Goal: Information Seeking & Learning: Learn about a topic

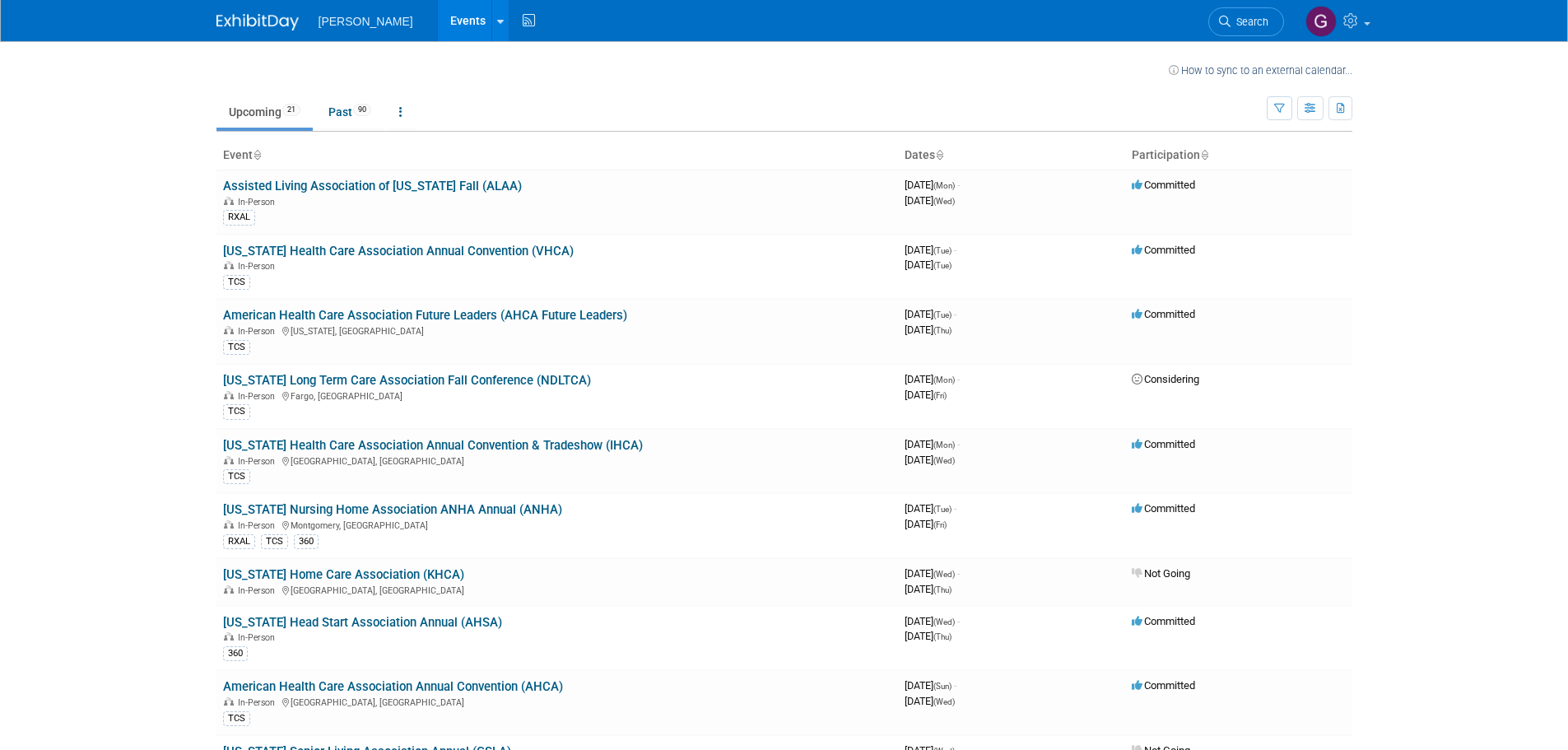
click at [1265, 111] on ul "Upcoming 21 Past 90 All Events 111 Past and Upcoming Grouped Annually Events gr…" at bounding box center [742, 113] width 1051 height 37
click at [1274, 110] on icon "button" at bounding box center [1279, 109] width 11 height 11
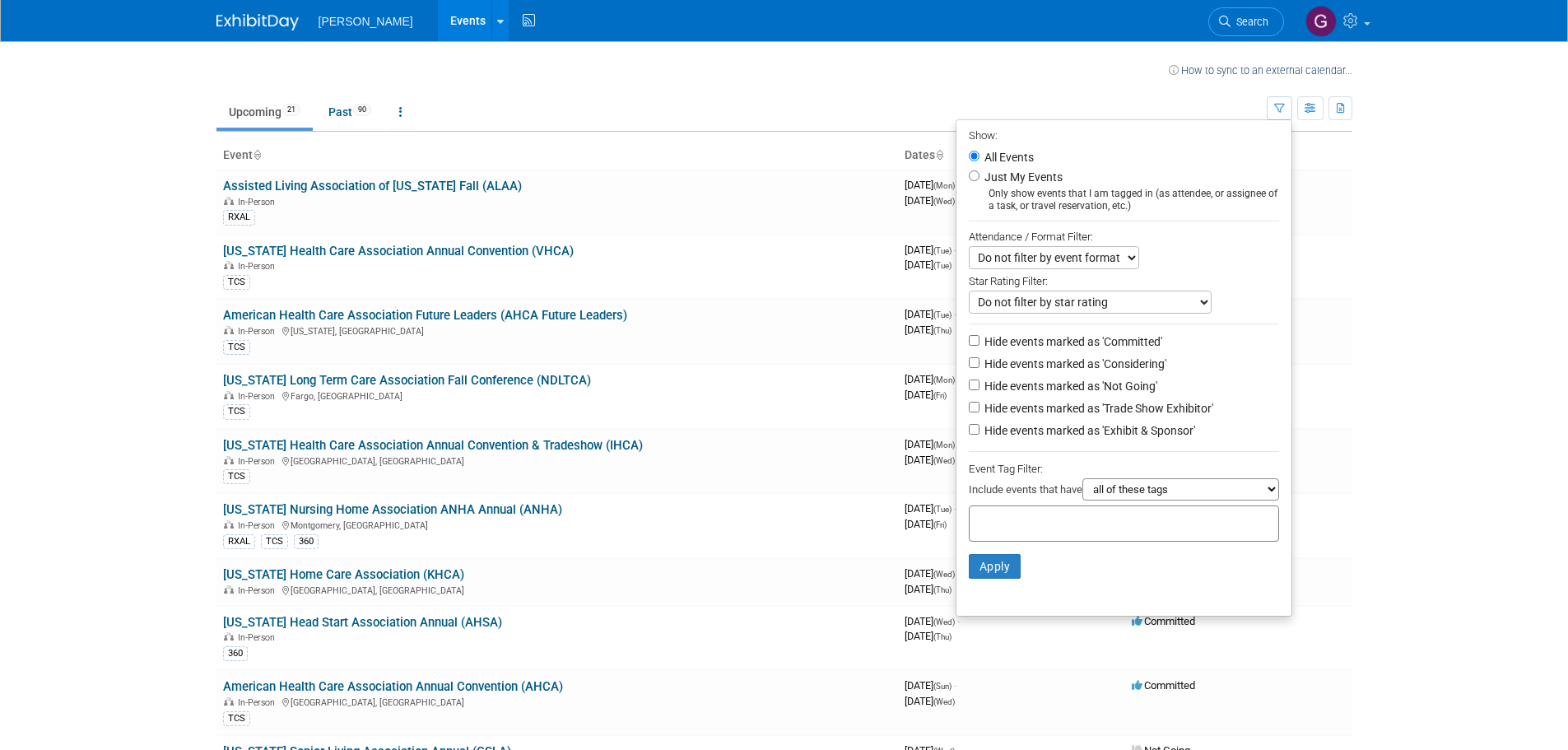
click at [1032, 180] on label "Just My Events" at bounding box center [1021, 177] width 81 height 17
click at [979, 180] on input "Just My Events" at bounding box center [974, 176] width 11 height 11
radio input "true"
click at [997, 574] on button "Apply" at bounding box center [995, 567] width 53 height 25
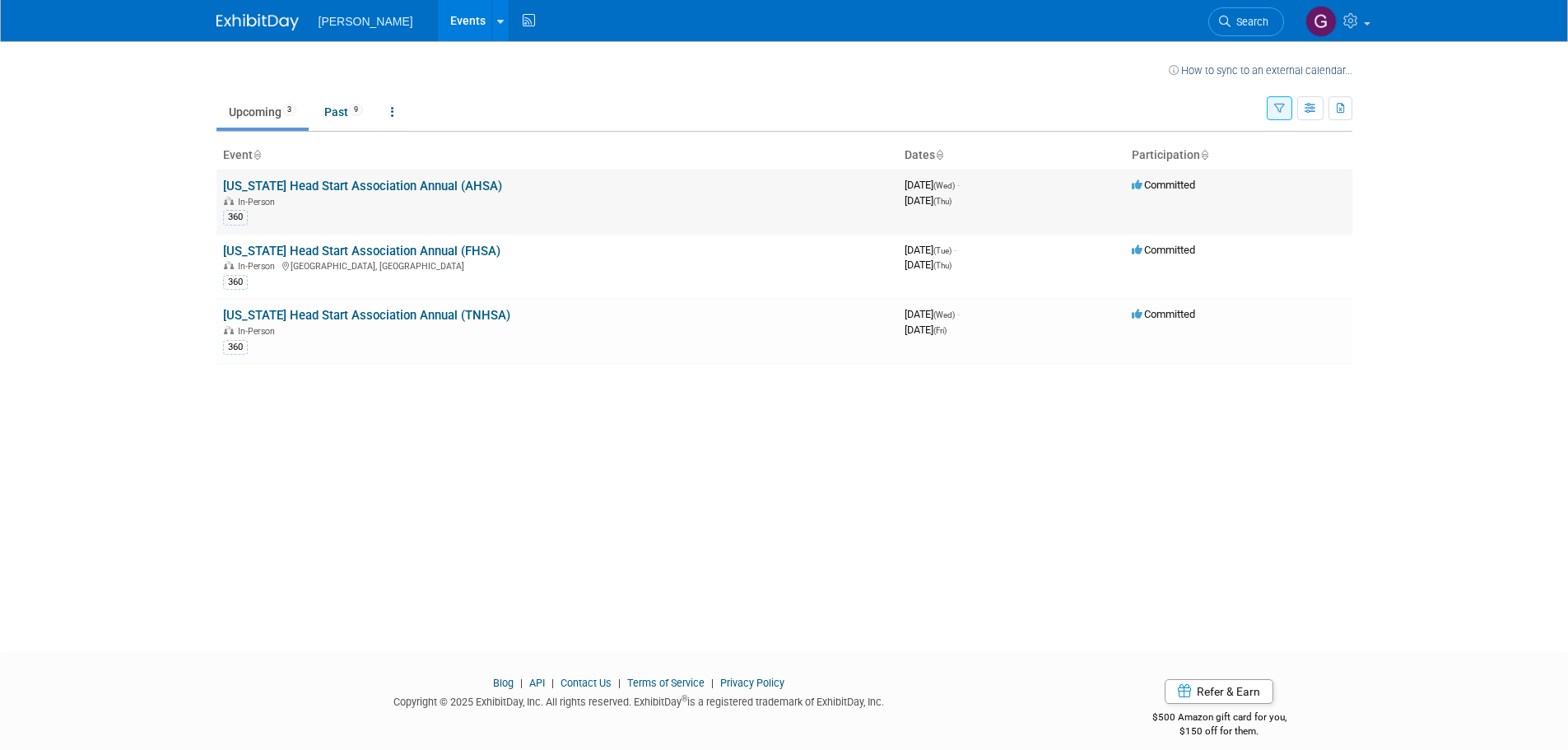
click at [319, 192] on link "[US_STATE] Head Start Association Annual (AHSA)" at bounding box center [362, 186] width 279 height 15
click at [266, 250] on link "[US_STATE] Head Start Association Annual (FHSA)" at bounding box center [361, 251] width 277 height 15
click at [271, 316] on link "[US_STATE] Head Start Association Annual (TNHSA)" at bounding box center [366, 316] width 287 height 15
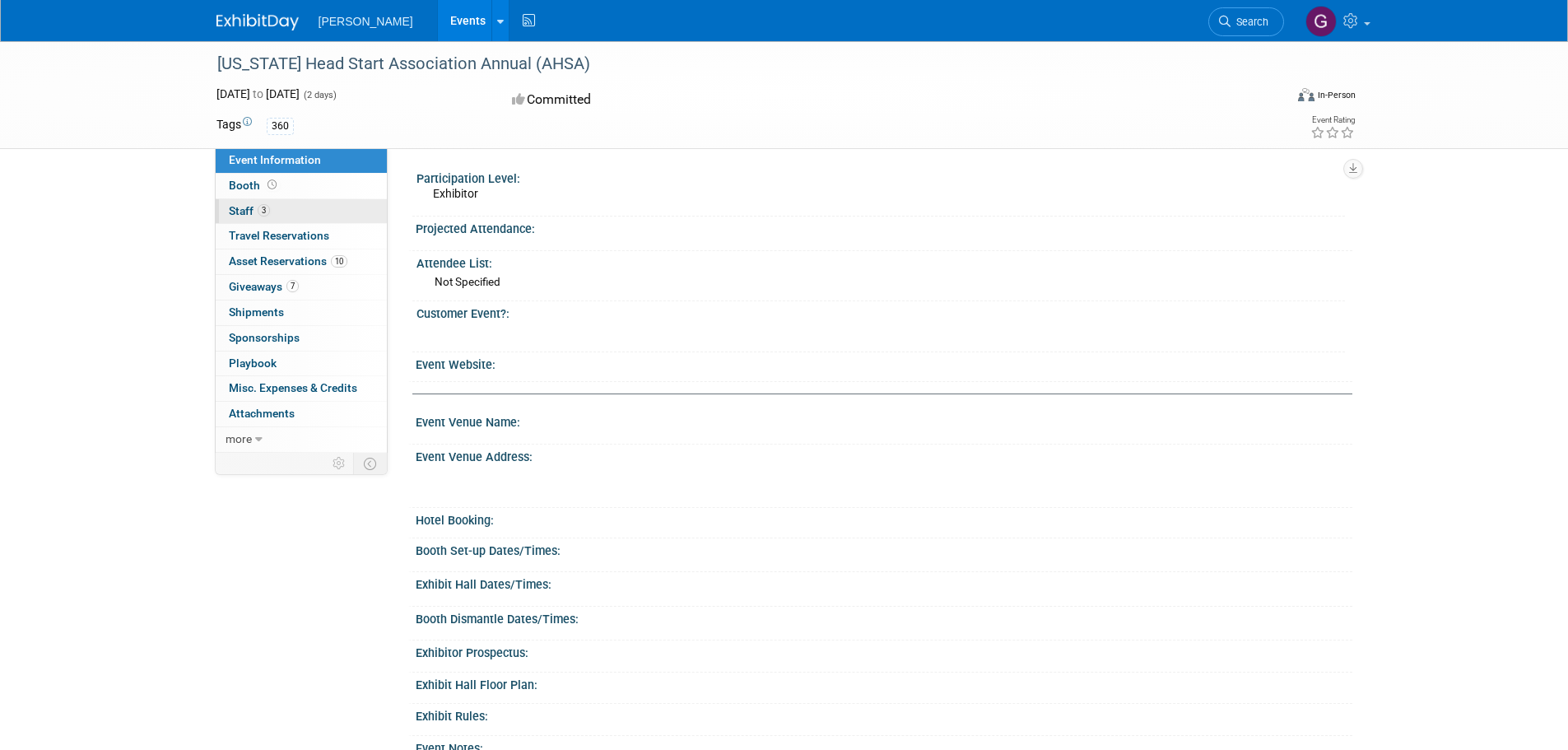
click at [231, 216] on span "Staff 3" at bounding box center [249, 211] width 41 height 13
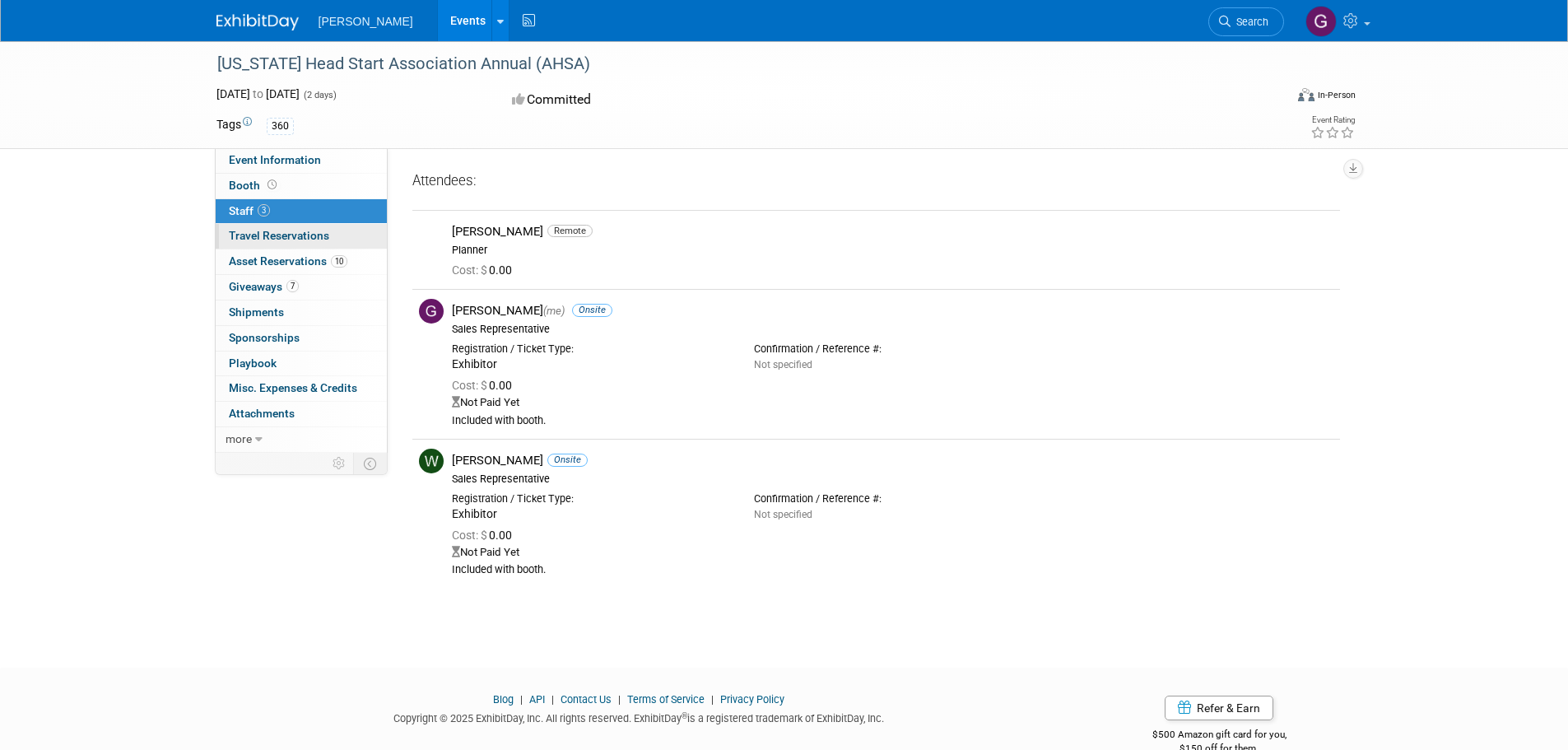
click at [256, 235] on span "Travel Reservations 0" at bounding box center [279, 235] width 100 height 13
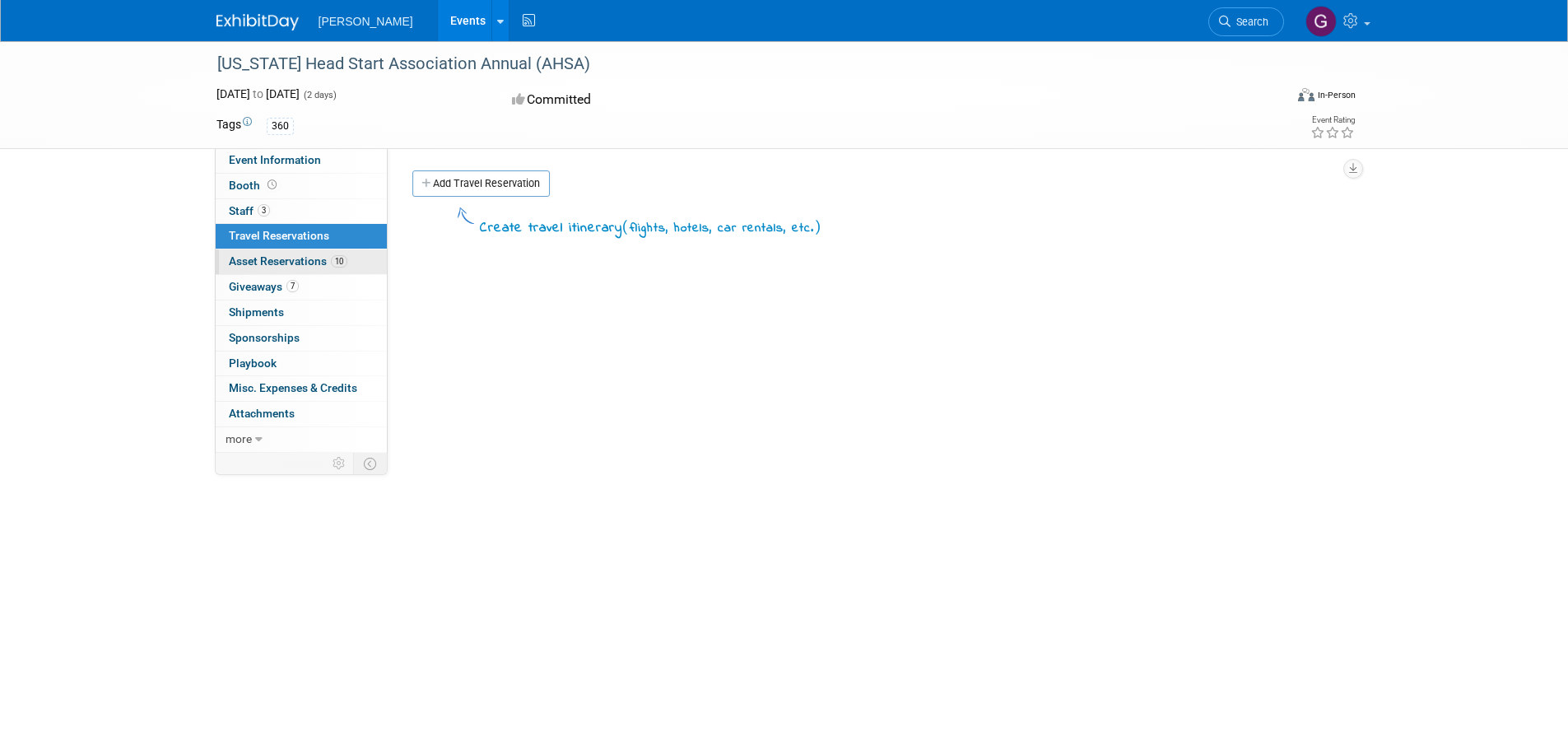
click at [265, 254] on span "Asset Reservations 10" at bounding box center [288, 261] width 119 height 13
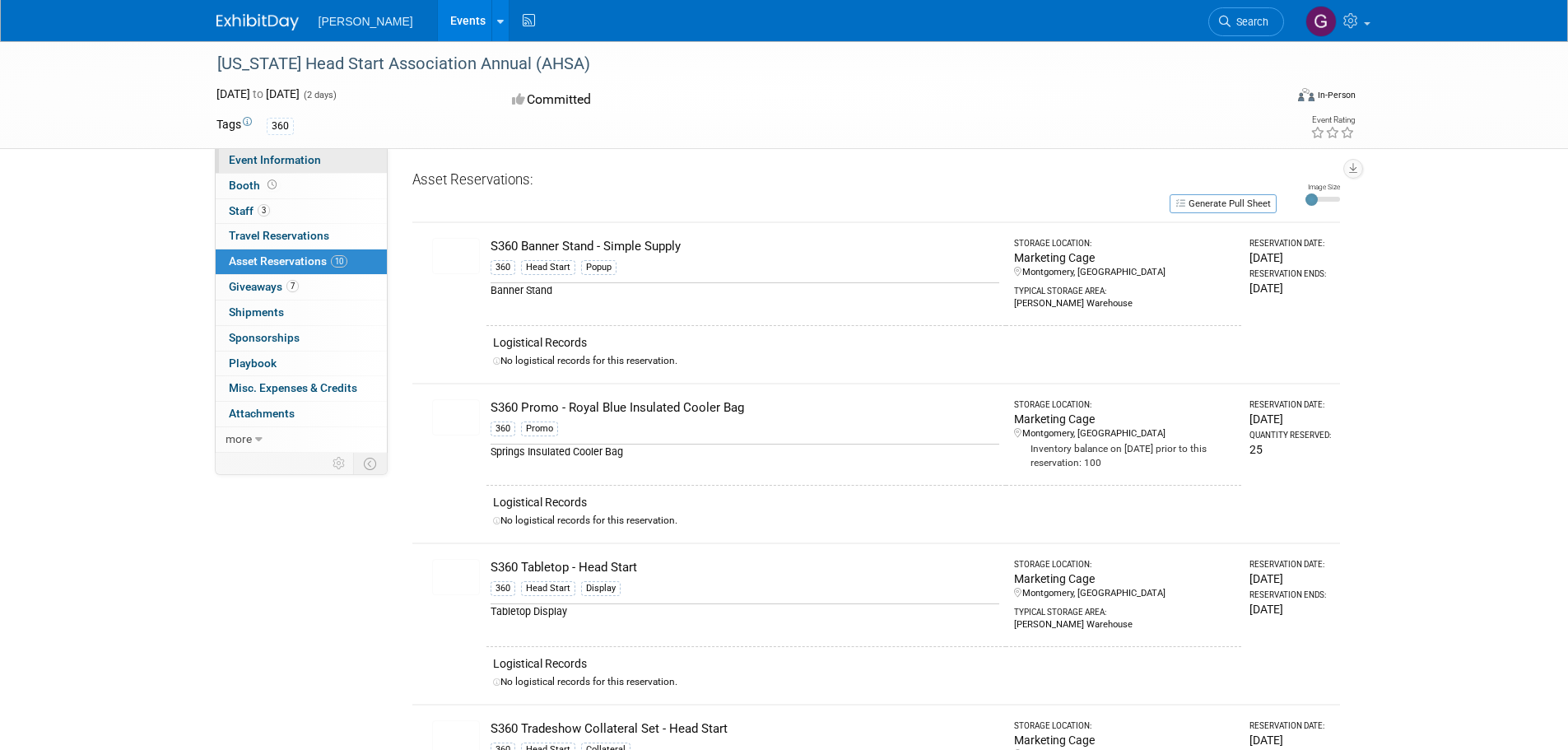
click at [247, 164] on span "Event Information" at bounding box center [275, 160] width 92 height 13
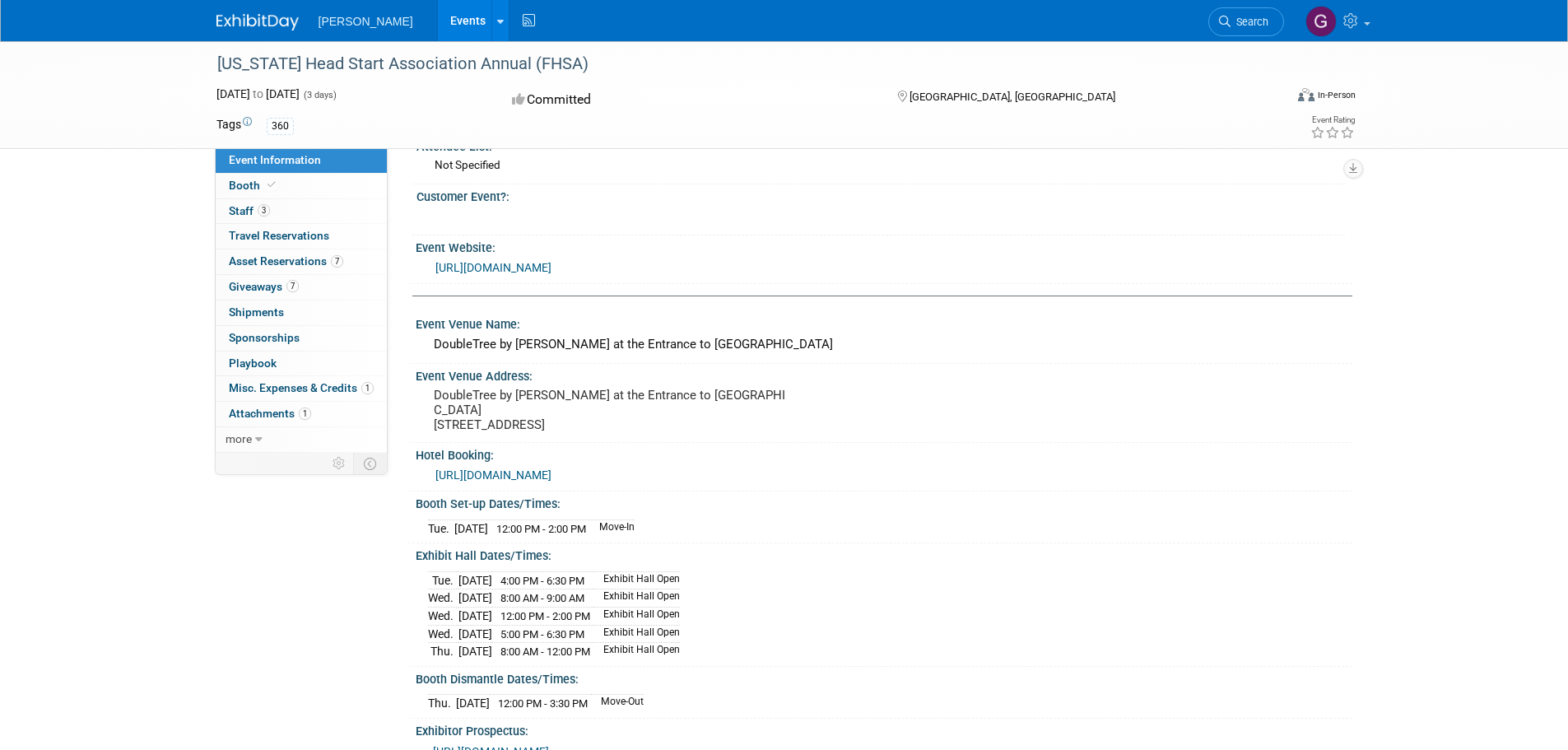
scroll to position [165, 0]
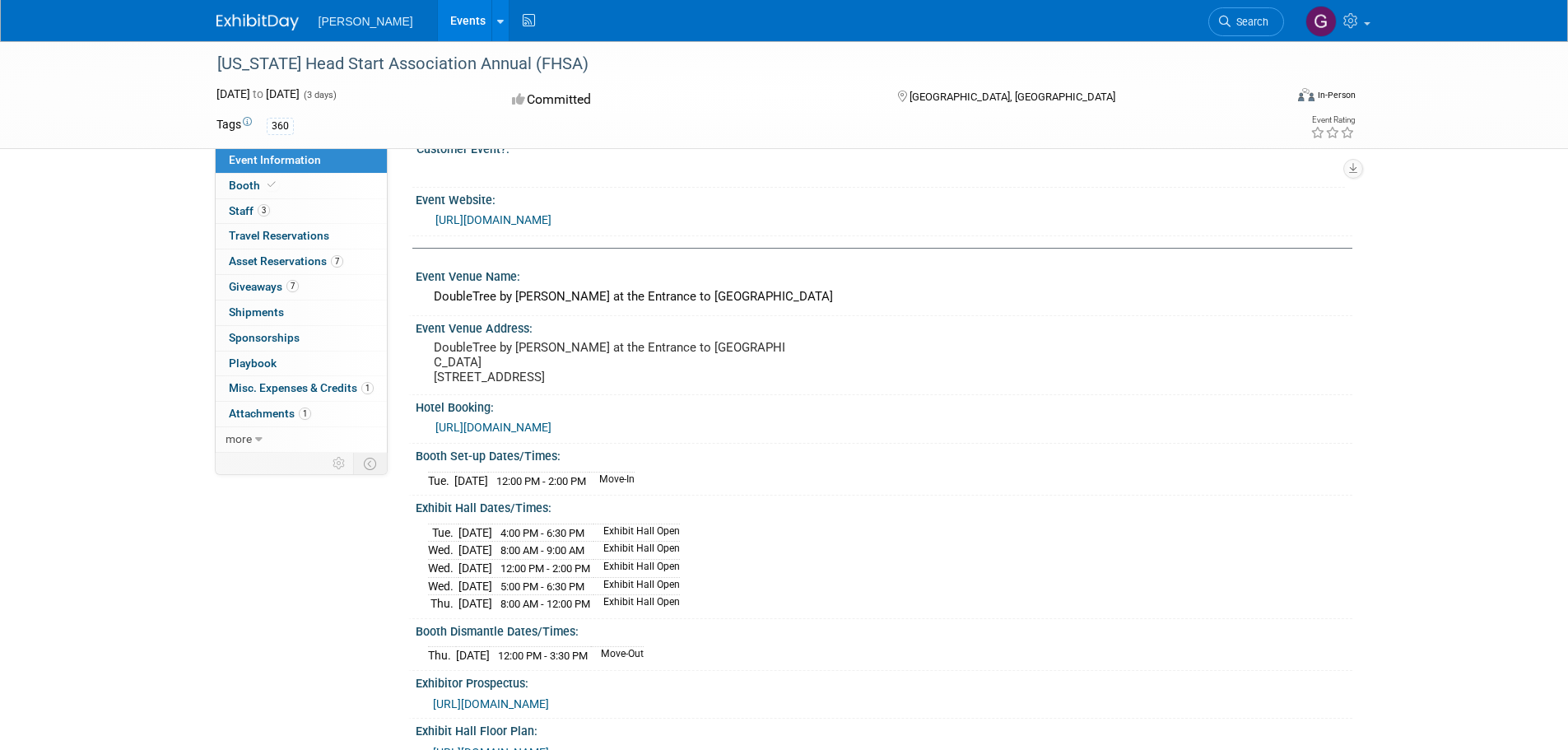
click at [552, 429] on link "https://www.hilton.com/en/attend-my-event/mcoundt-ht2-7c638a67-aacc-4d54-8976-8…" at bounding box center [493, 428] width 116 height 13
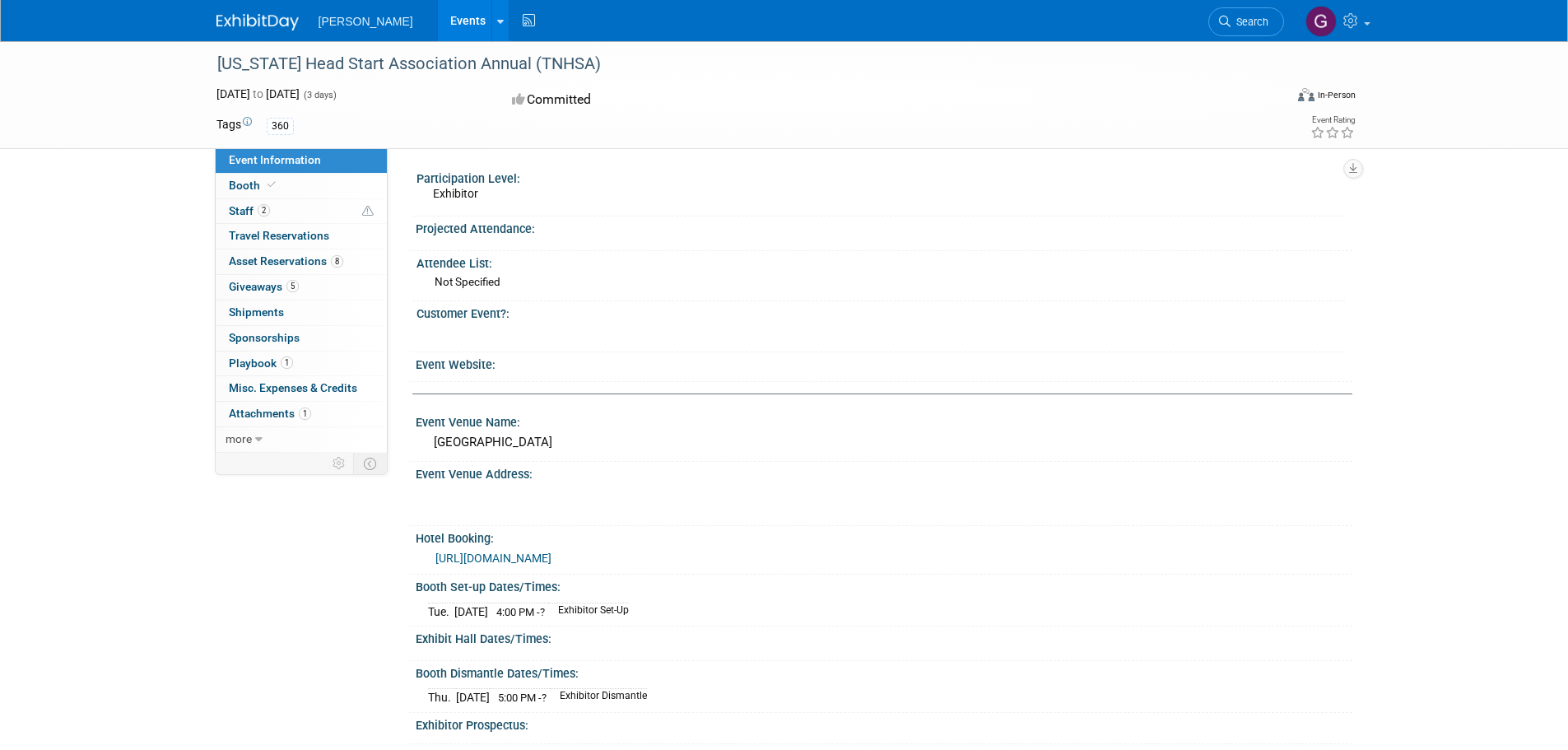
drag, startPoint x: 612, startPoint y: 441, endPoint x: 427, endPoint y: 443, distance: 185.0
click at [428, 443] on div "[GEOGRAPHIC_DATA]" at bounding box center [884, 442] width 913 height 25
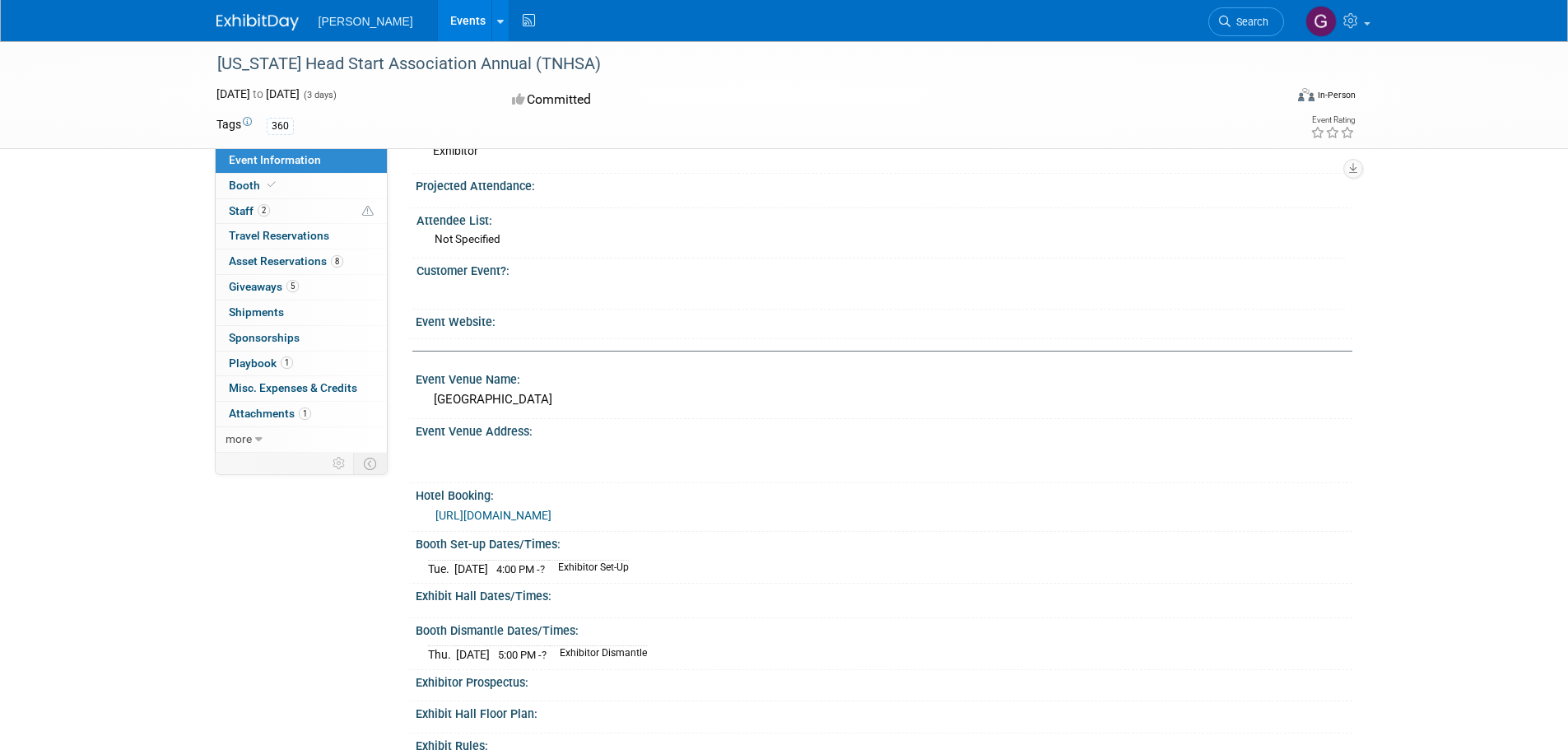
scroll to position [82, 0]
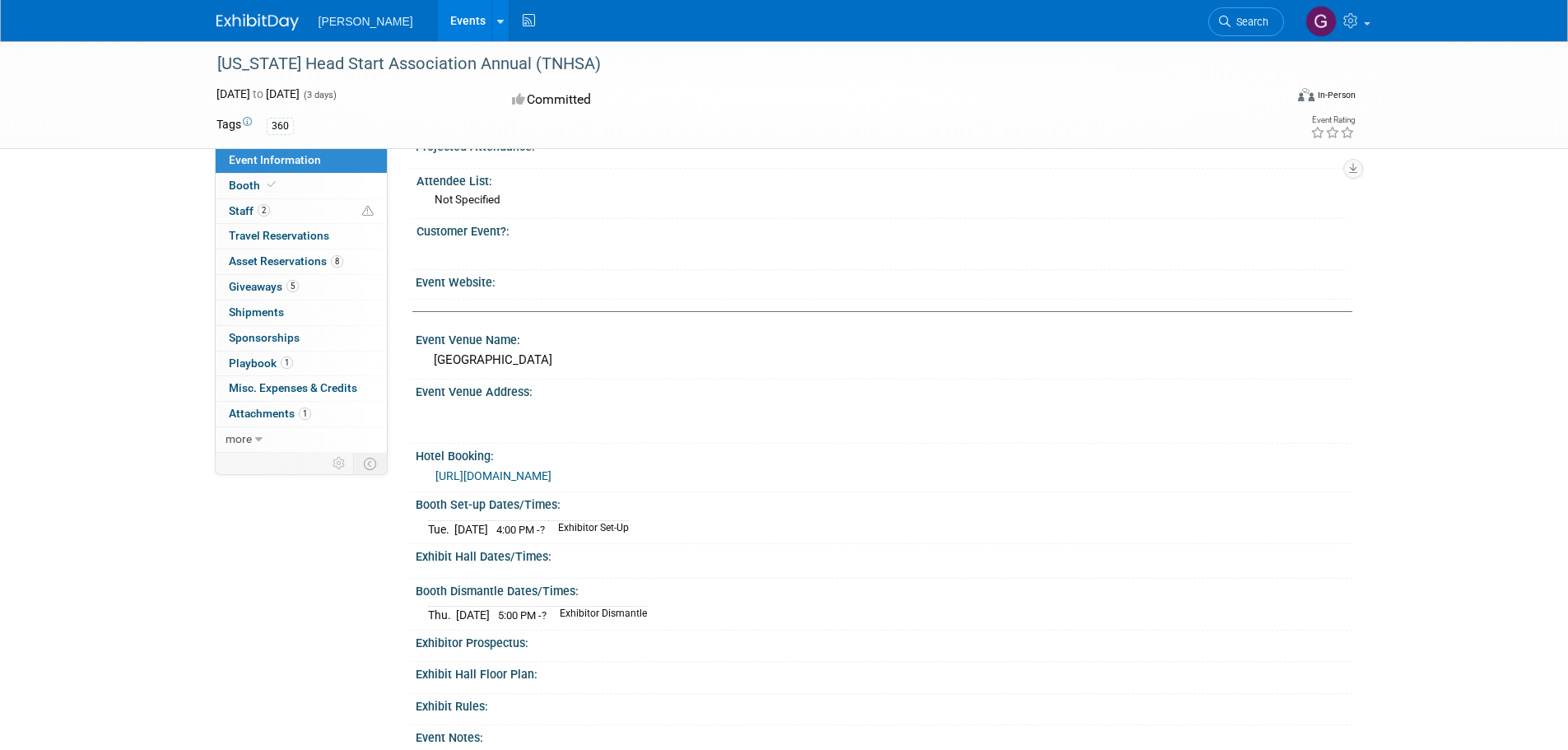
click at [645, 365] on div "Chattanooga Marriott Downtown" at bounding box center [884, 360] width 913 height 25
drag, startPoint x: 625, startPoint y: 362, endPoint x: 425, endPoint y: 356, distance: 200.1
click at [425, 356] on div "Chattanooga Marriott Downtown" at bounding box center [884, 361] width 937 height 27
copy div "Chattanooga Marriott Downtown"
click at [552, 474] on link "https://www.marriott.com/event-reservations/reservation-link.mi?id=173928529175…" at bounding box center [493, 476] width 116 height 13
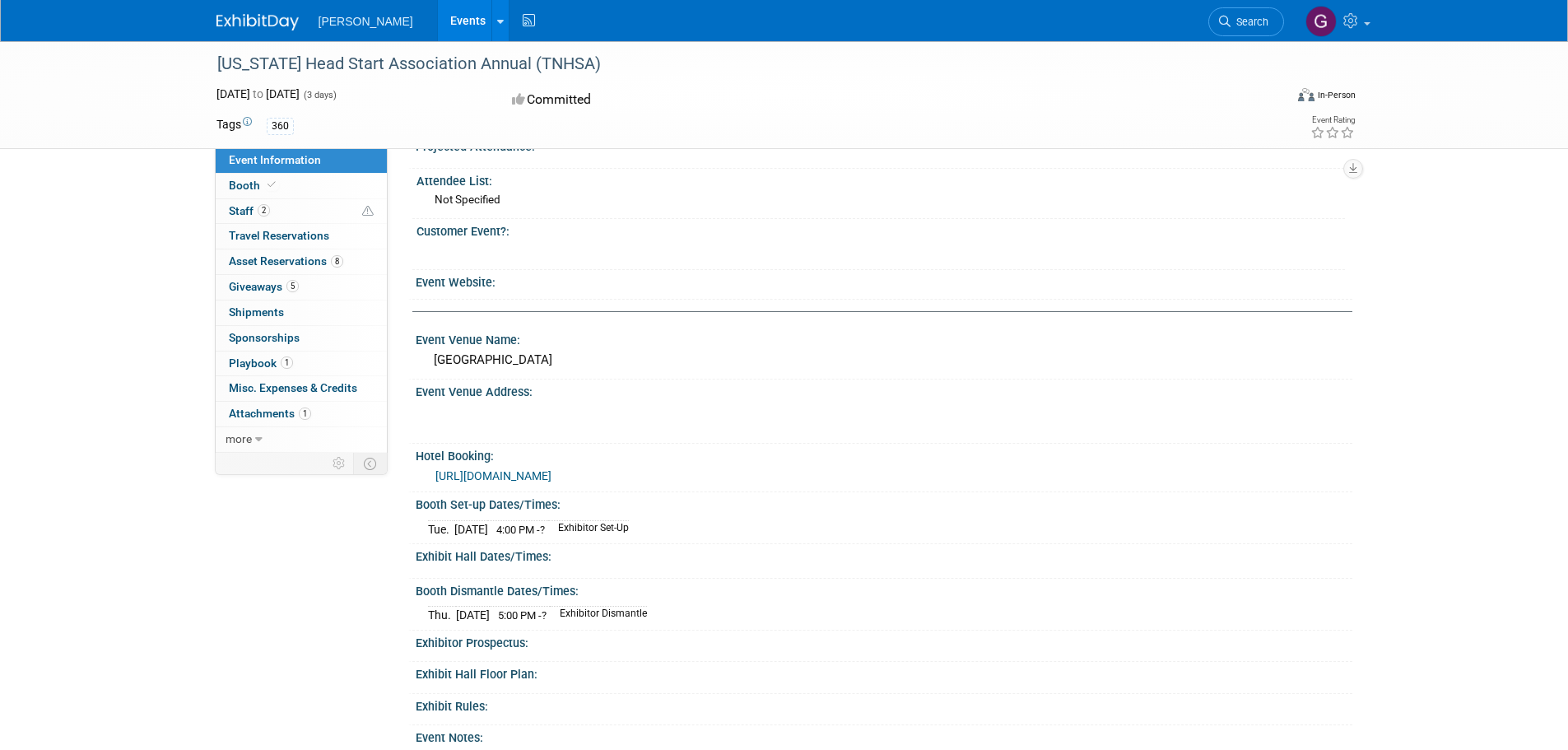
click at [784, 583] on div "Booth Dismantle Dates/Times:" at bounding box center [884, 588] width 937 height 21
